Goal: Navigation & Orientation: Find specific page/section

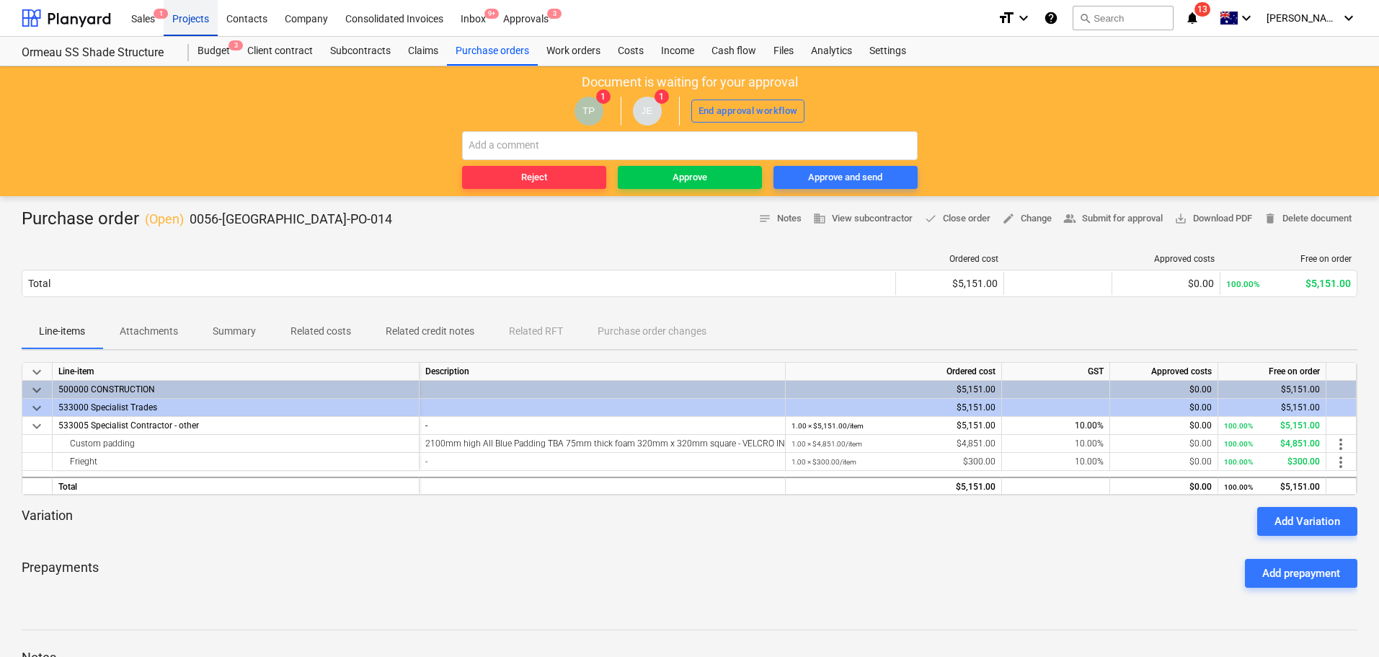
click at [200, 19] on div "Projects" at bounding box center [191, 17] width 54 height 37
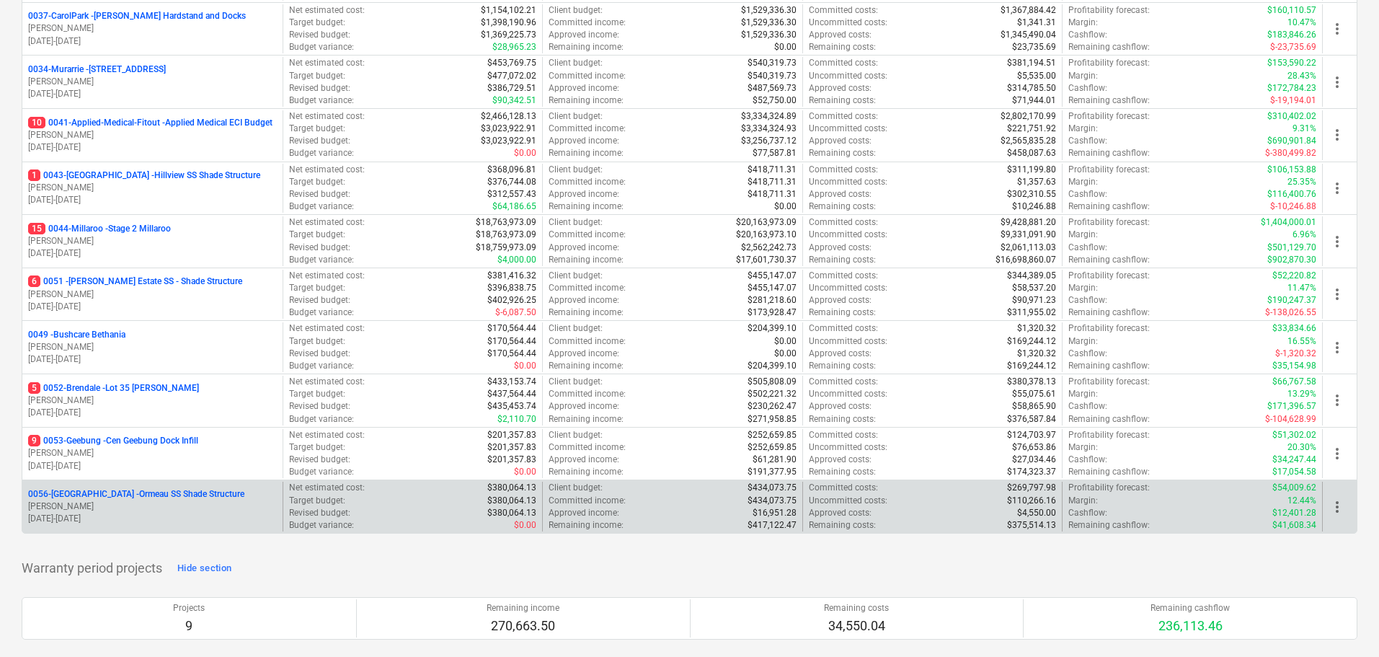
scroll to position [288, 0]
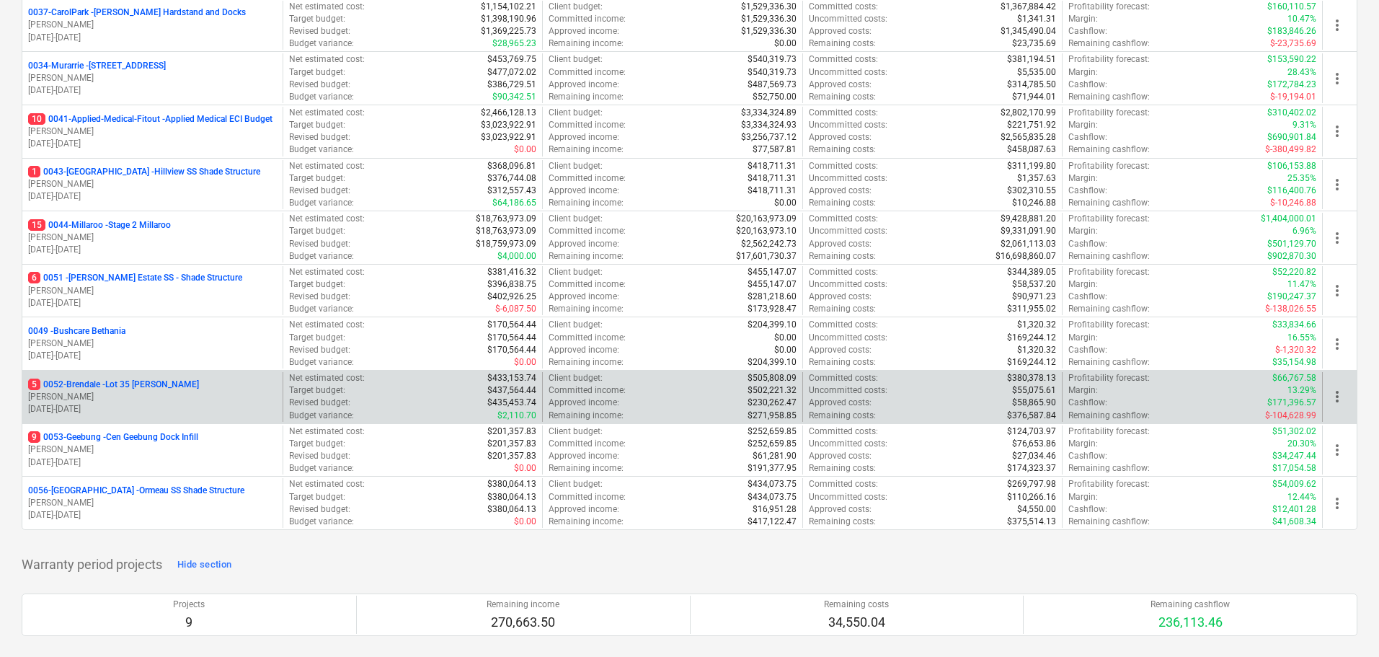
click at [140, 386] on p "5 0052-Brendale - Lot 35 [PERSON_NAME]" at bounding box center [113, 385] width 171 height 12
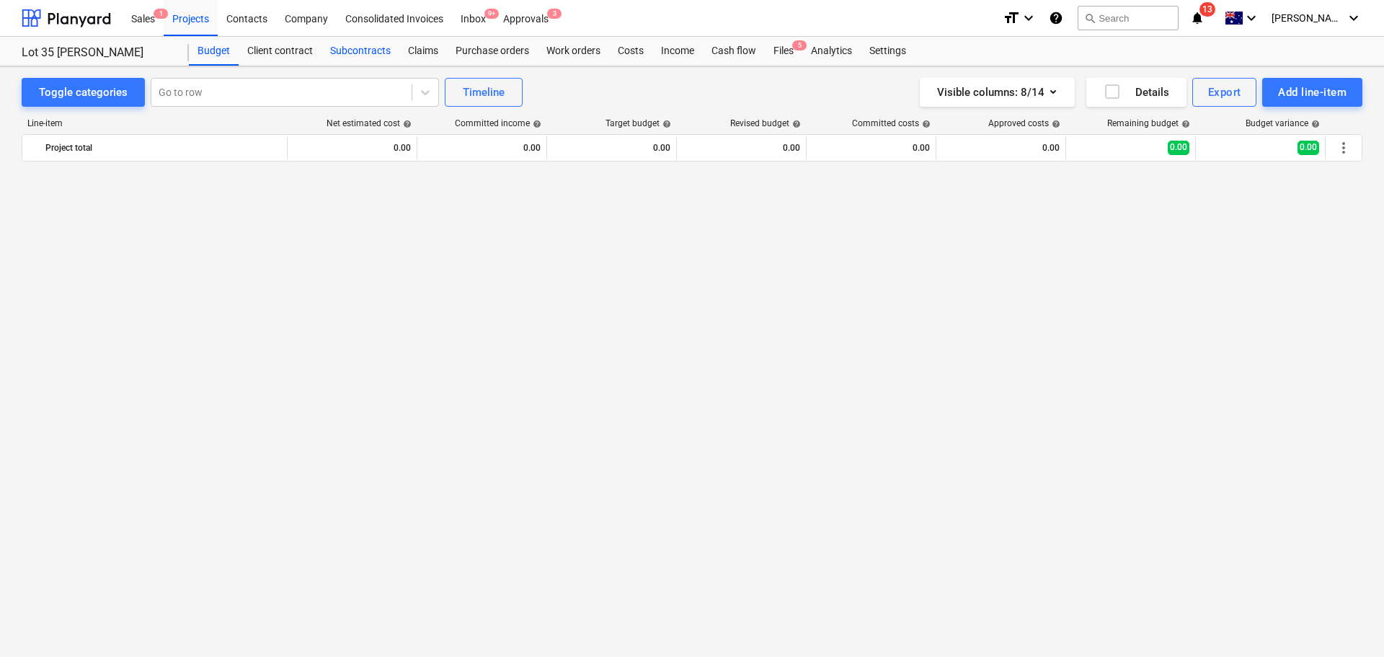
click at [361, 53] on div "Subcontracts" at bounding box center [361, 51] width 78 height 29
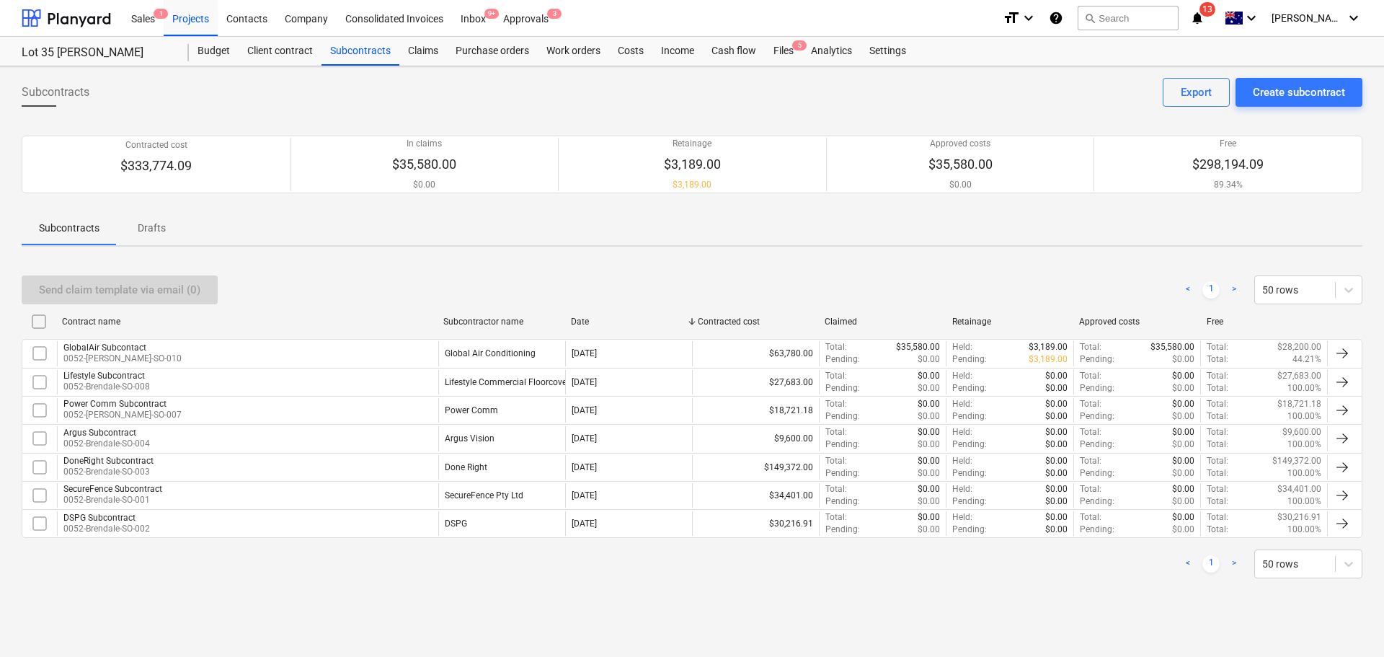
drag, startPoint x: 459, startPoint y: 470, endPoint x: 610, endPoint y: 545, distance: 169.0
click at [459, 469] on div "Done Right" at bounding box center [466, 467] width 43 height 10
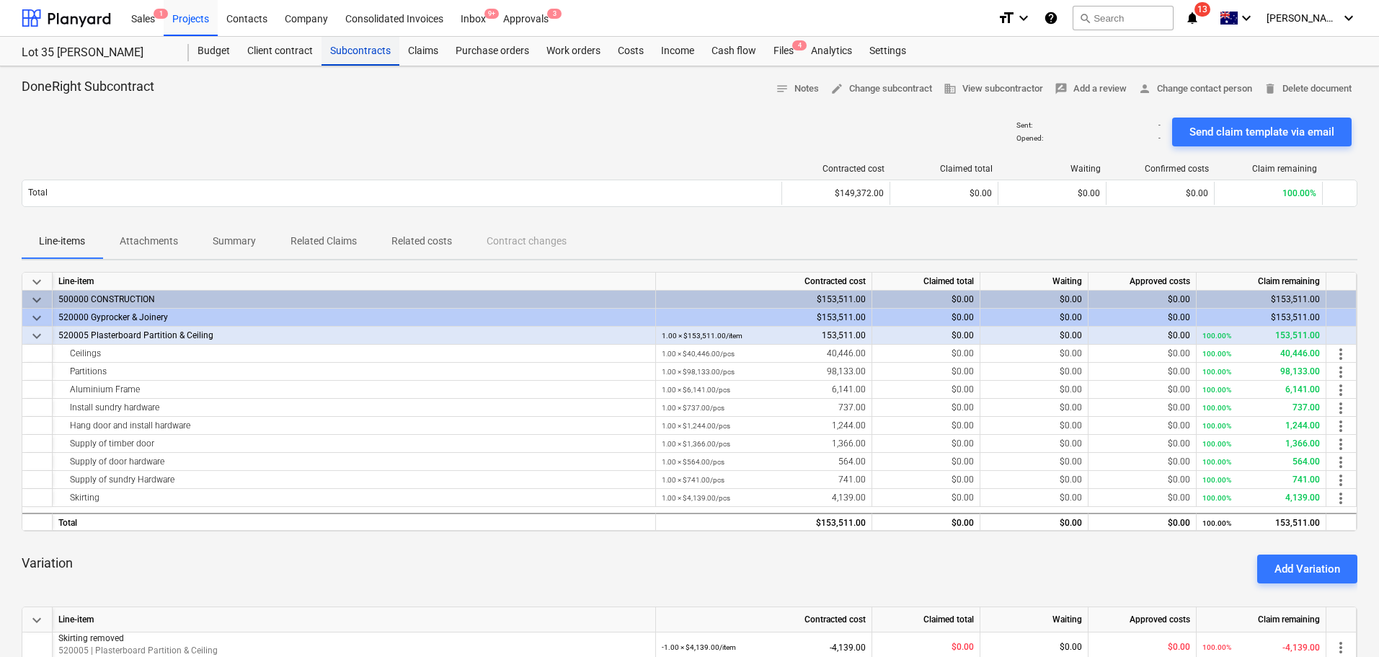
click at [379, 54] on div "Subcontracts" at bounding box center [361, 51] width 78 height 29
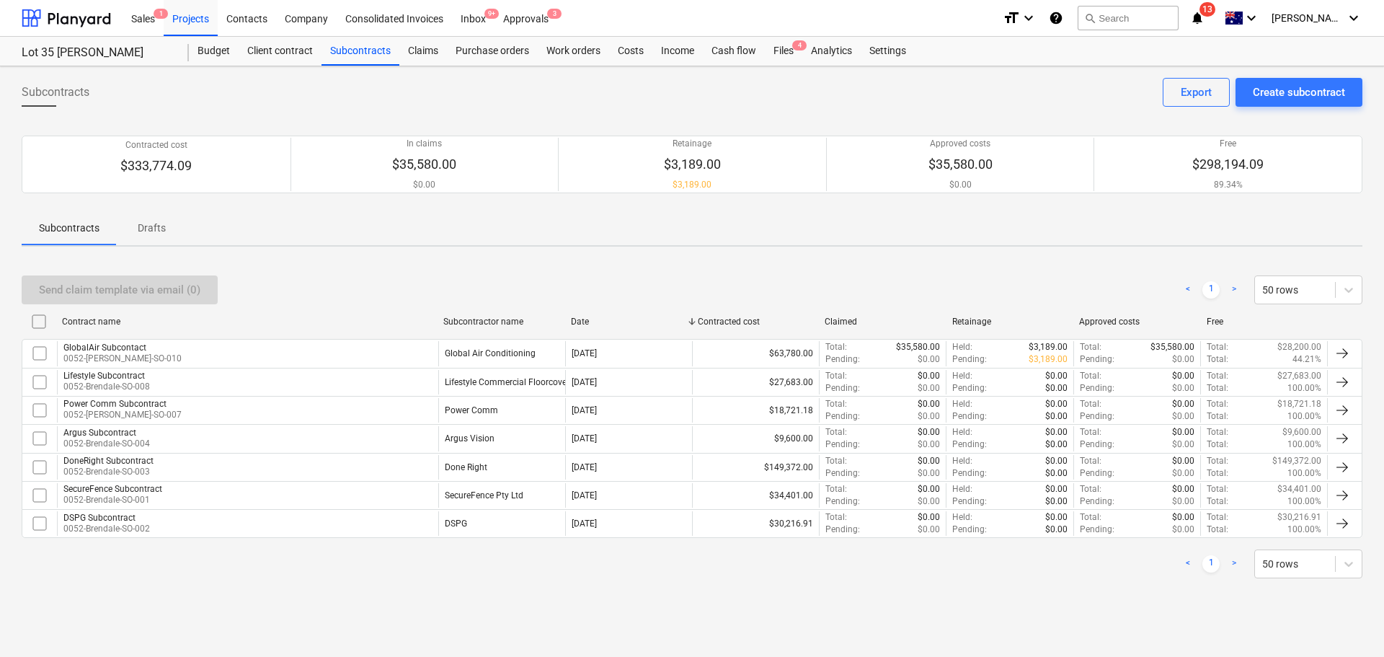
click at [182, 13] on div "Projects" at bounding box center [191, 17] width 54 height 37
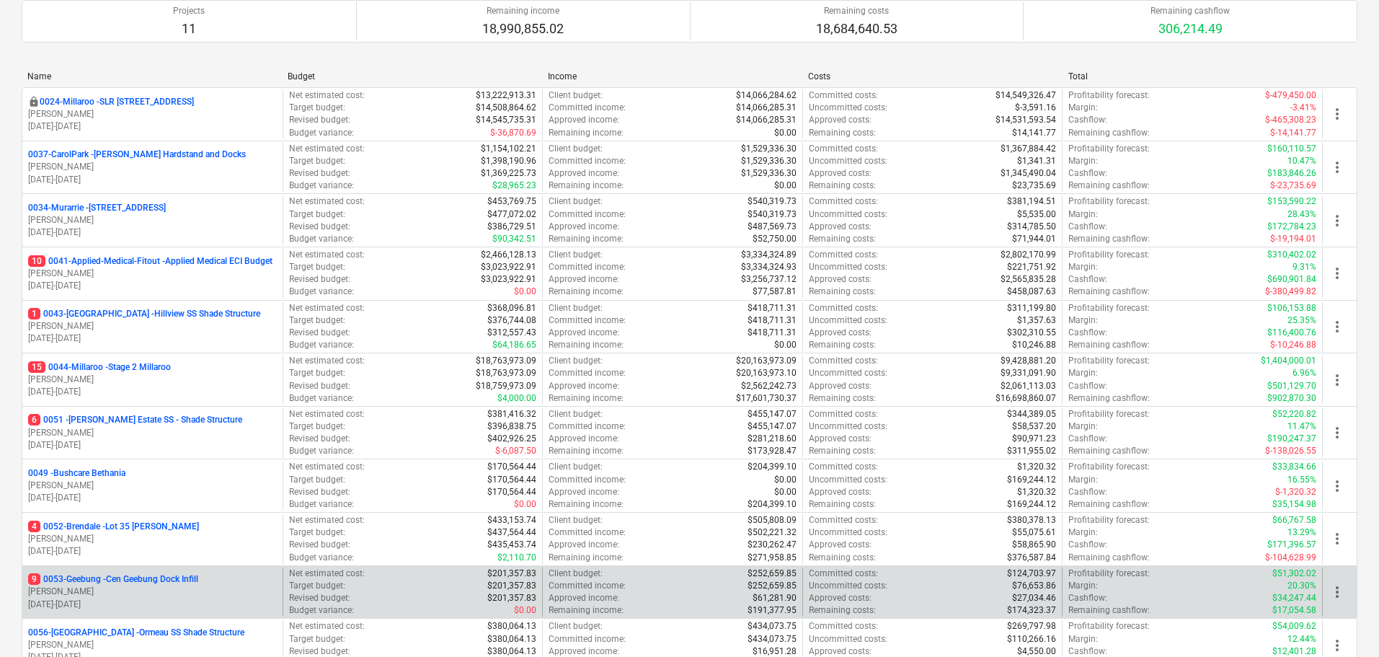
scroll to position [288, 0]
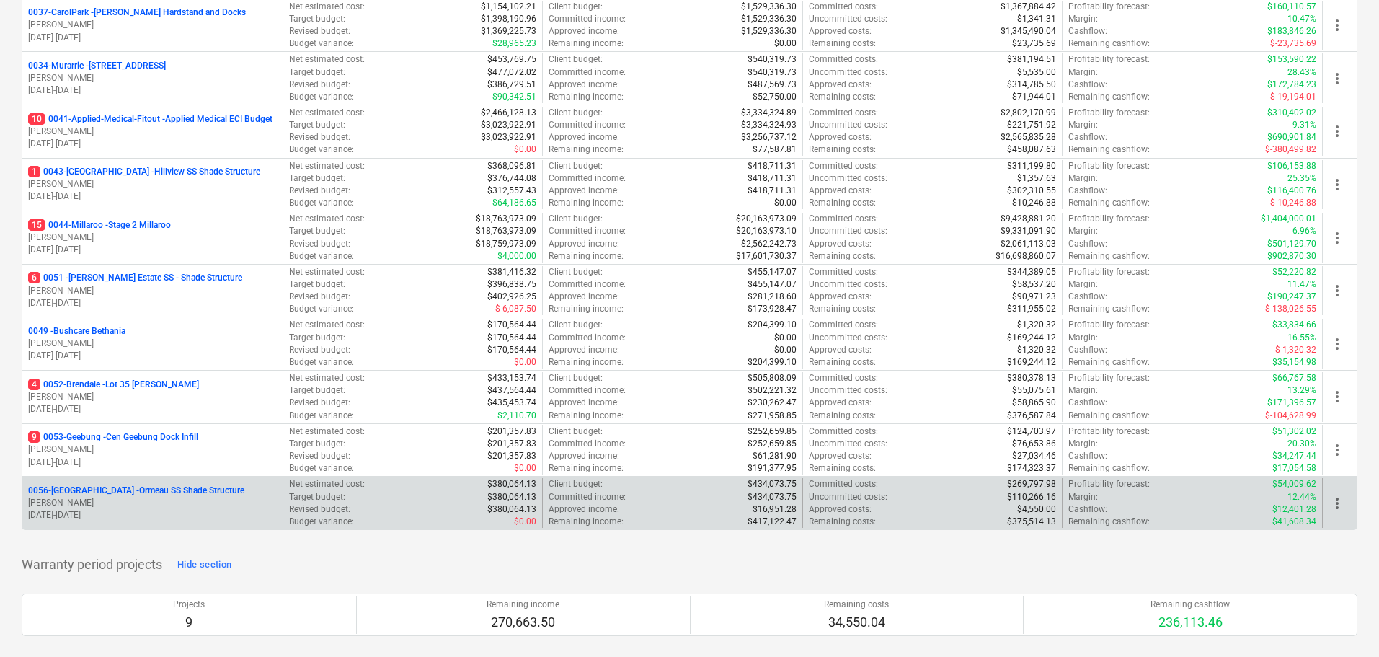
click at [159, 492] on p "0056-Ormeau - Ormeau SS Shade Structure" at bounding box center [136, 491] width 216 height 12
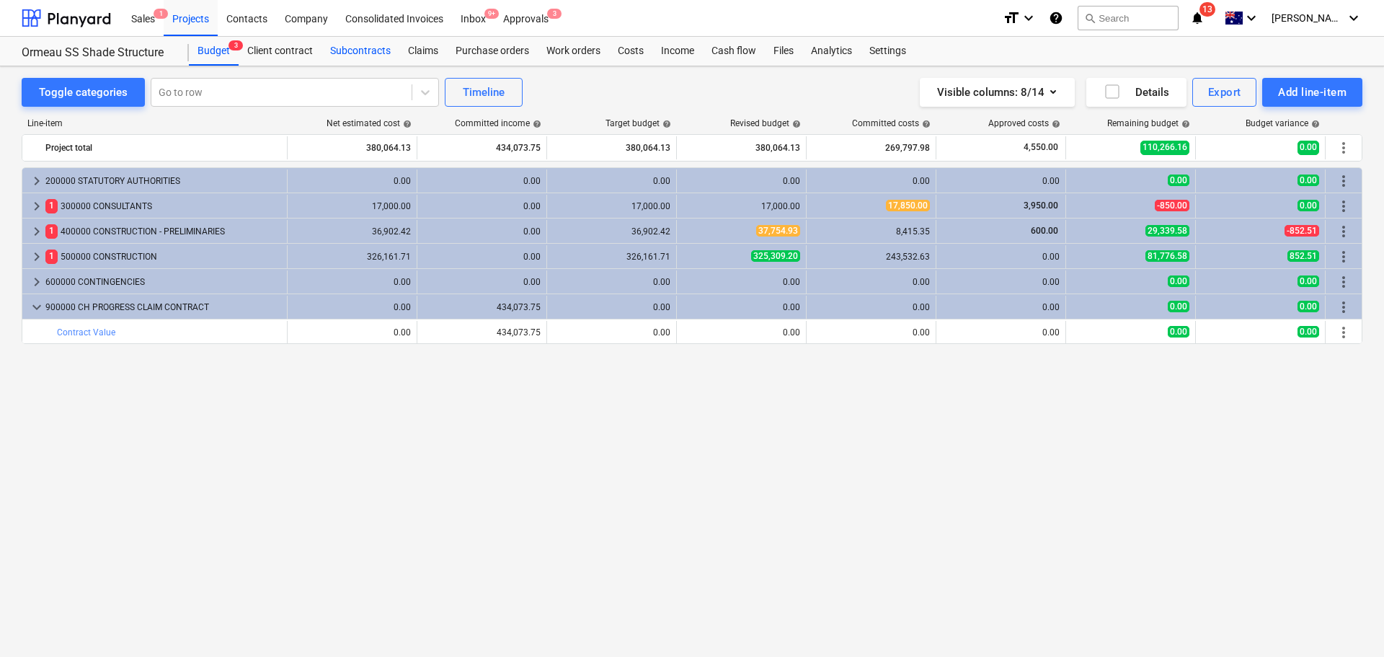
click at [376, 49] on div "Subcontracts" at bounding box center [361, 51] width 78 height 29
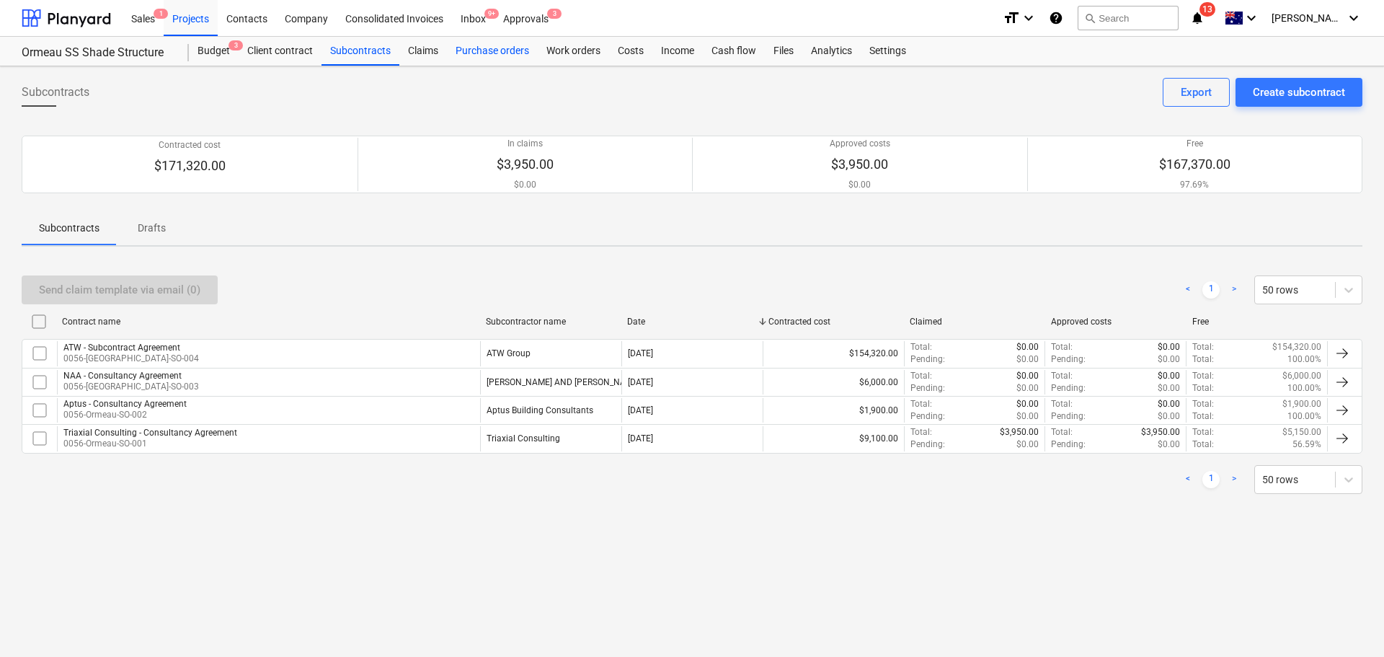
click at [481, 45] on div "Purchase orders" at bounding box center [492, 51] width 91 height 29
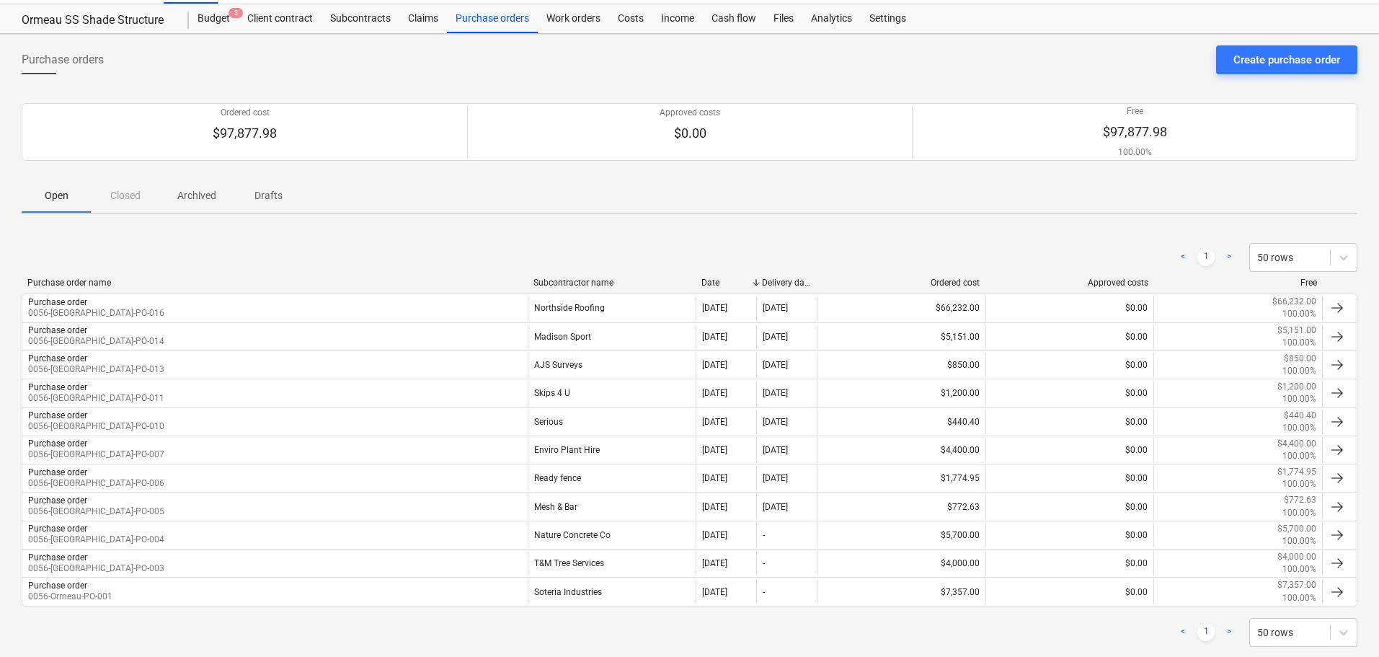
scroll to position [63, 0]
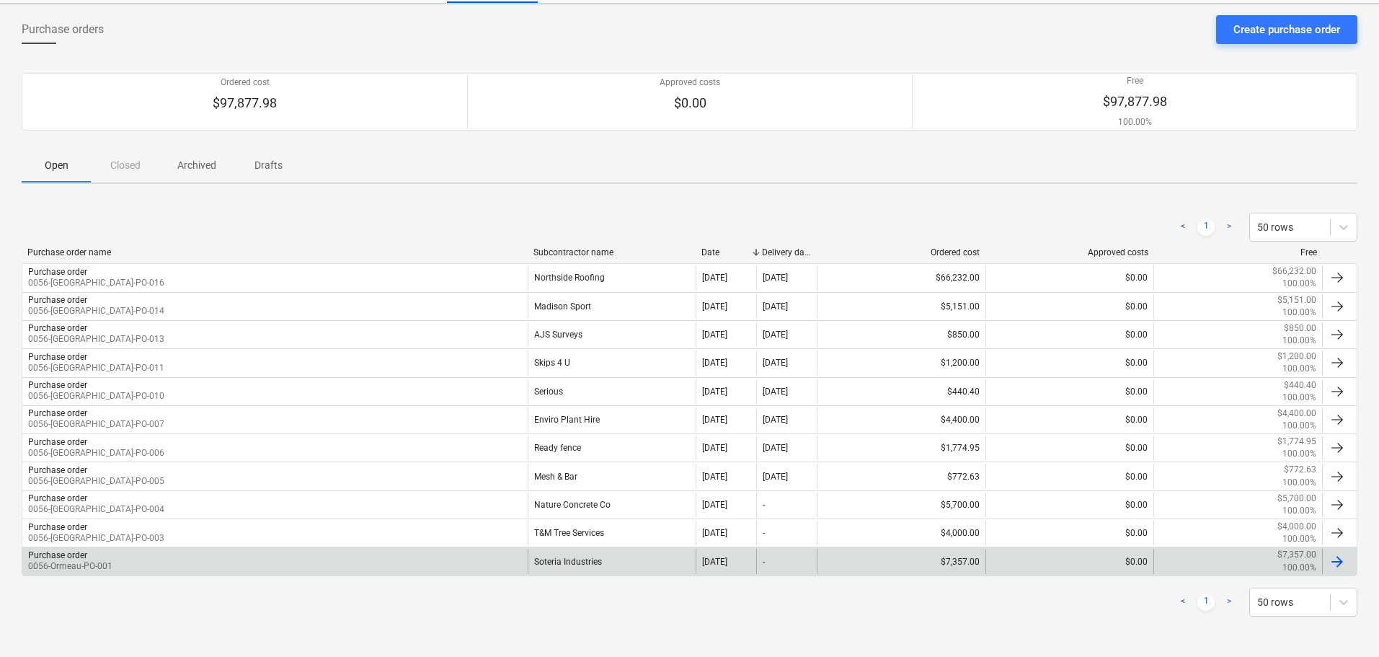
click at [596, 559] on div "Soteria Industries" at bounding box center [612, 561] width 169 height 25
